Goal: Find contact information: Find contact information

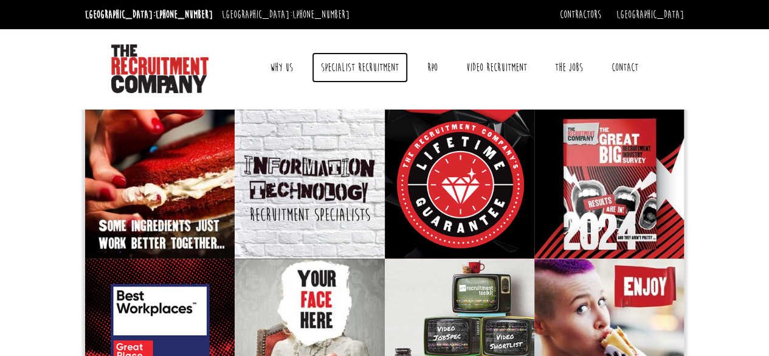
click at [368, 68] on link "Specialist Recruitment" at bounding box center [360, 67] width 96 height 30
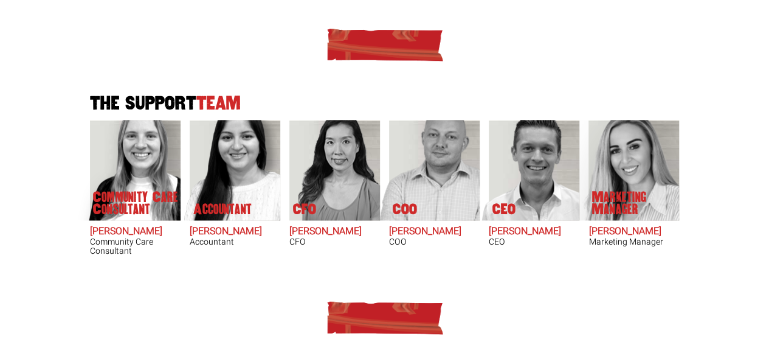
scroll to position [759, 0]
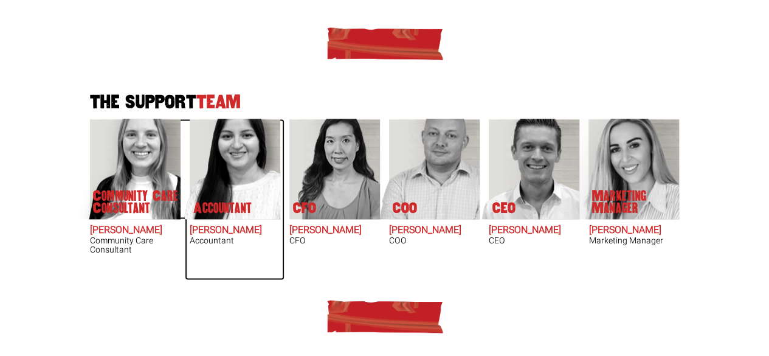
click at [222, 204] on p "Accountant" at bounding box center [222, 208] width 58 height 12
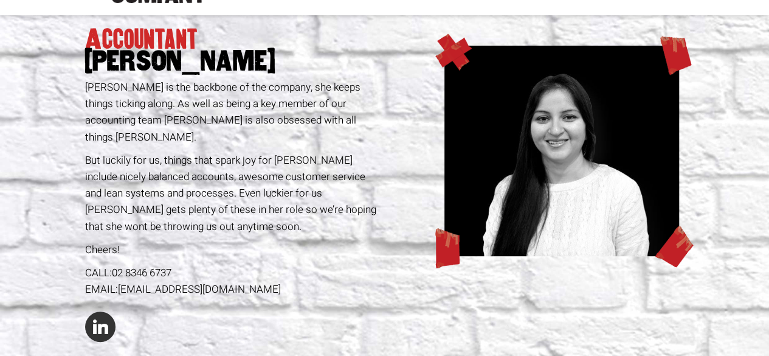
scroll to position [92, 0]
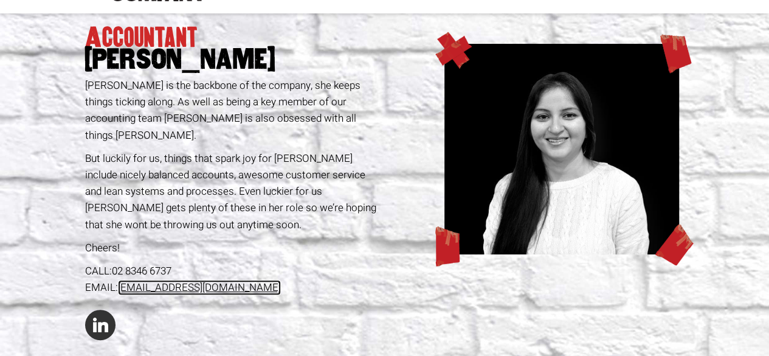
click at [281, 280] on link "simrank@therecruitmentcompany.com" at bounding box center [199, 287] width 163 height 15
drag, startPoint x: 302, startPoint y: 271, endPoint x: 121, endPoint y: 267, distance: 180.6
click at [121, 279] on div "EMAIL: simrank@therecruitmentcompany.com" at bounding box center [232, 287] width 295 height 16
copy link "simrank@therecruitmentcompany.com"
click at [398, 292] on div "Accountant Simran Kaur Simran is the backbone of the company, she keeps things …" at bounding box center [385, 187] width 608 height 348
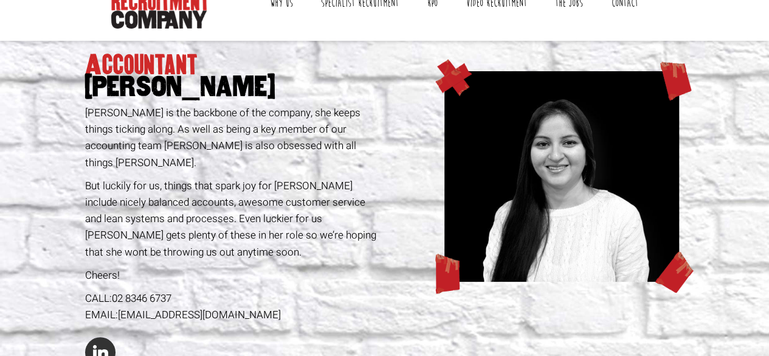
scroll to position [0, 0]
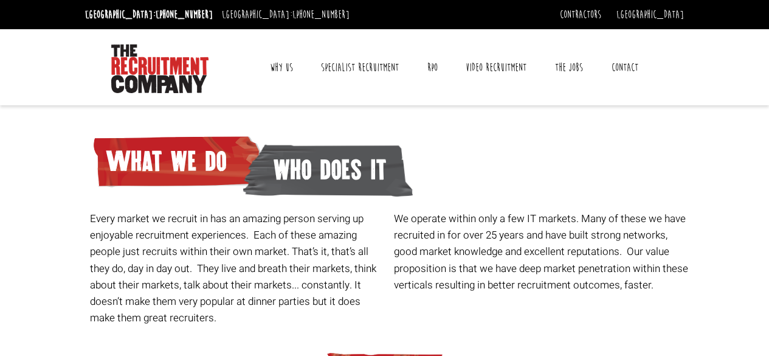
scroll to position [759, 0]
